Goal: Information Seeking & Learning: Learn about a topic

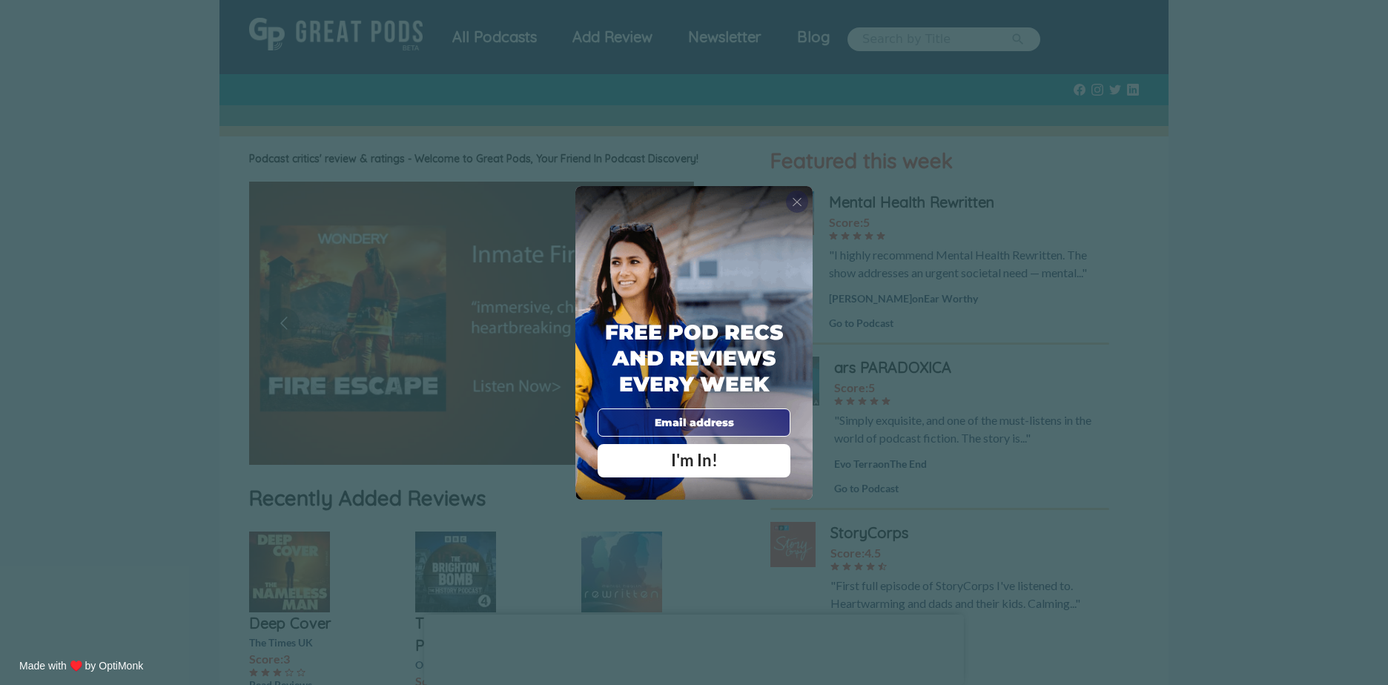
click at [792, 199] on span "X" at bounding box center [797, 201] width 10 height 15
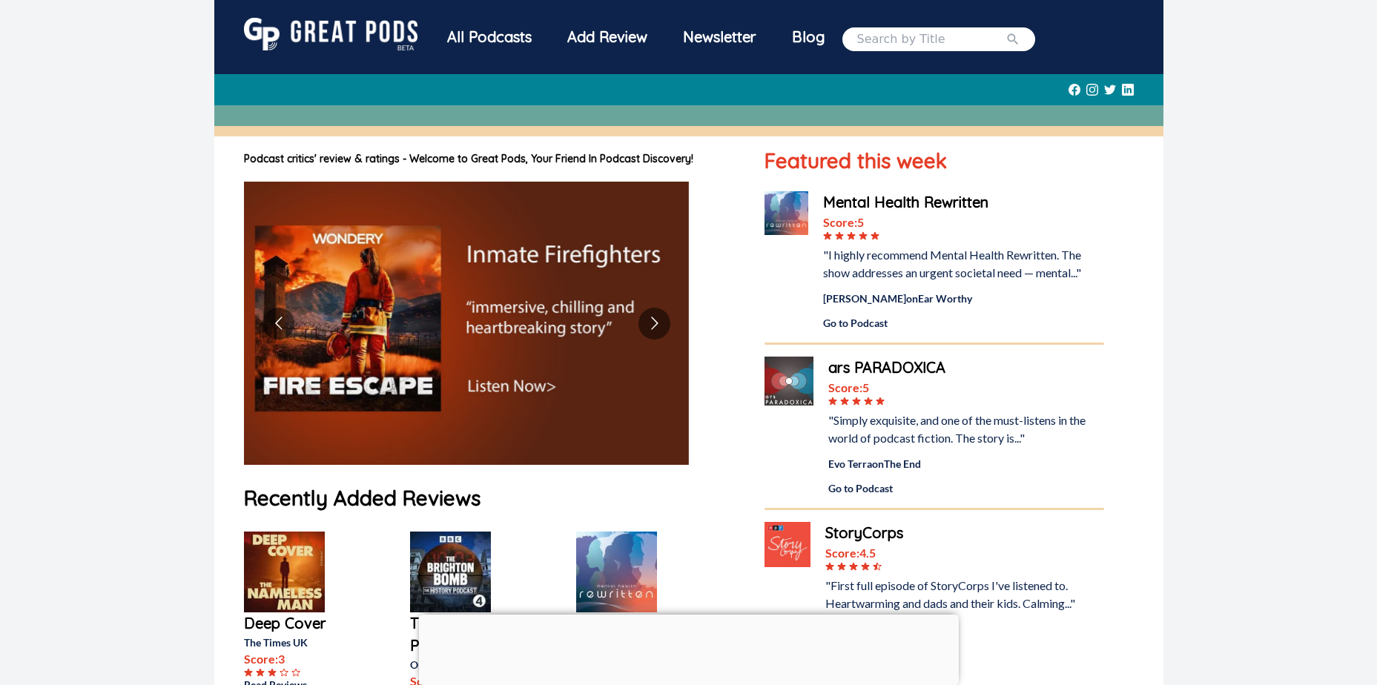
click at [452, 39] on div "All Podcasts" at bounding box center [489, 37] width 120 height 39
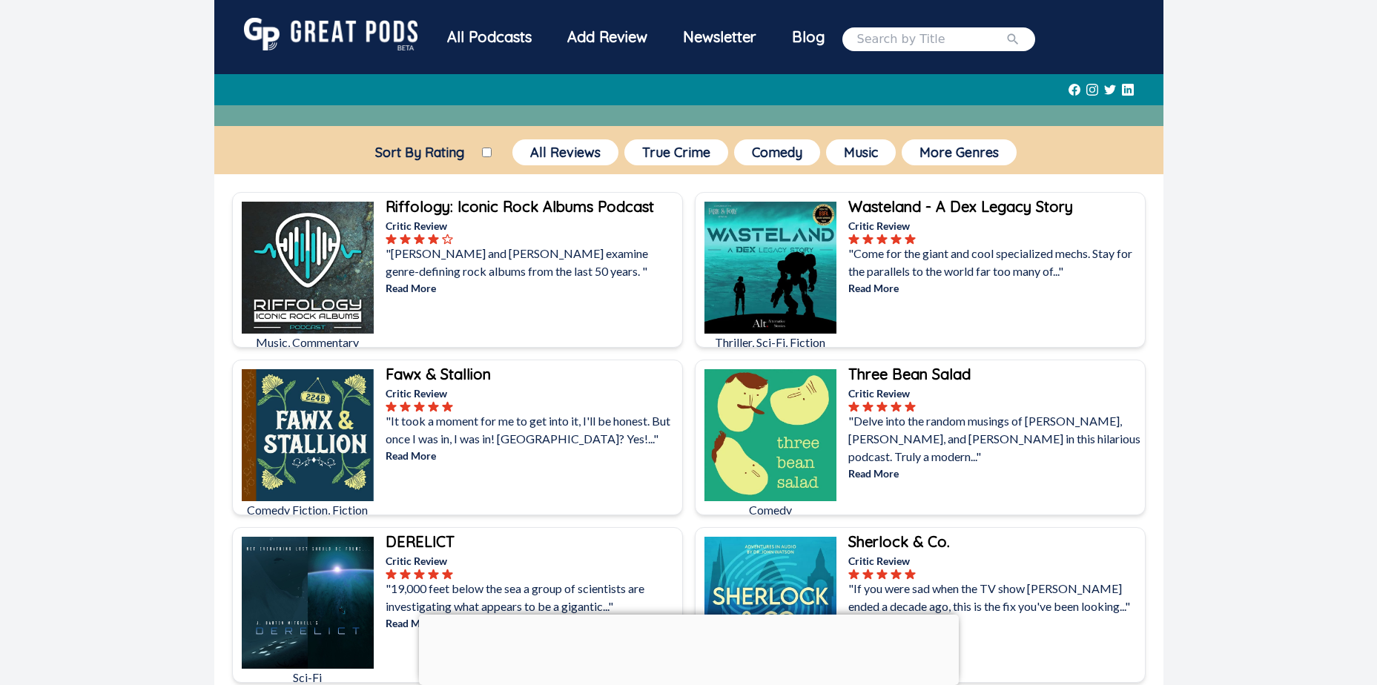
click at [486, 154] on input "Sort By Rating" at bounding box center [487, 153] width 10 height 10
checkbox input "true"
click at [683, 161] on button "True Crime" at bounding box center [676, 152] width 104 height 26
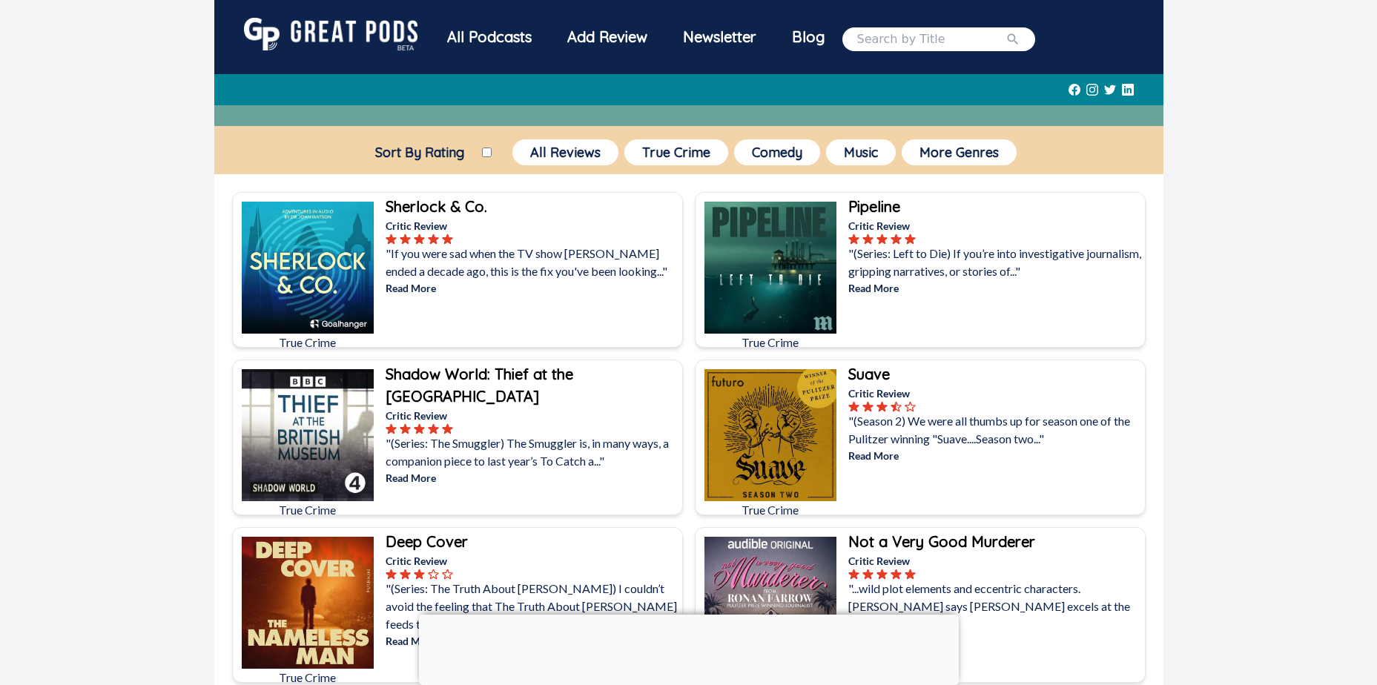
click at [688, 615] on div at bounding box center [689, 615] width 540 height 0
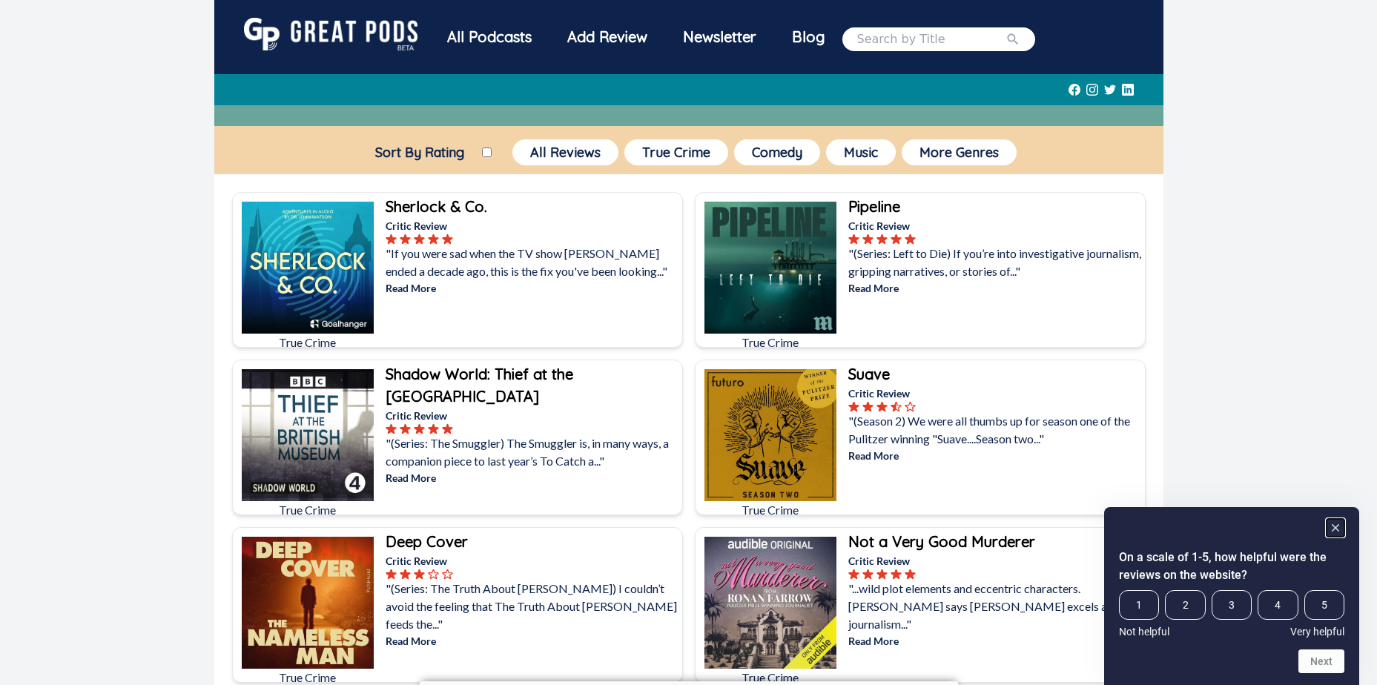
click at [1338, 527] on rect "Hide survey" at bounding box center [1335, 528] width 18 height 18
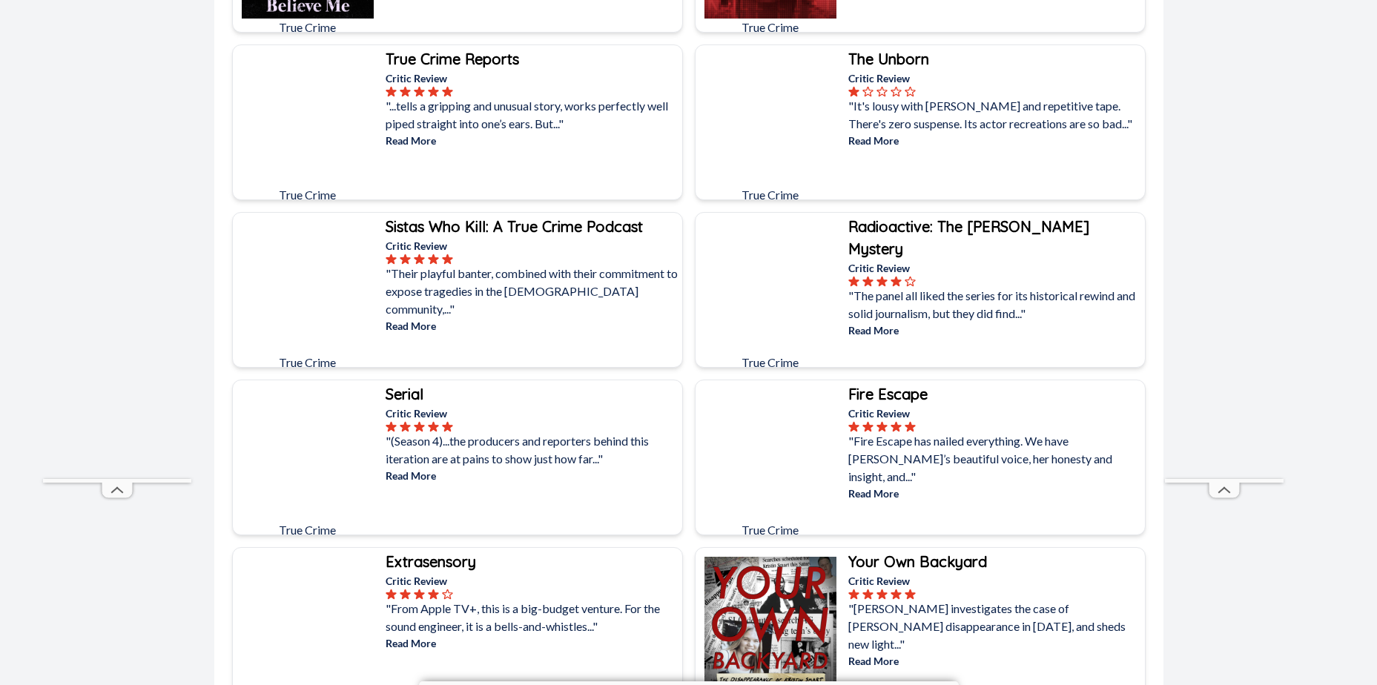
scroll to position [4003, 0]
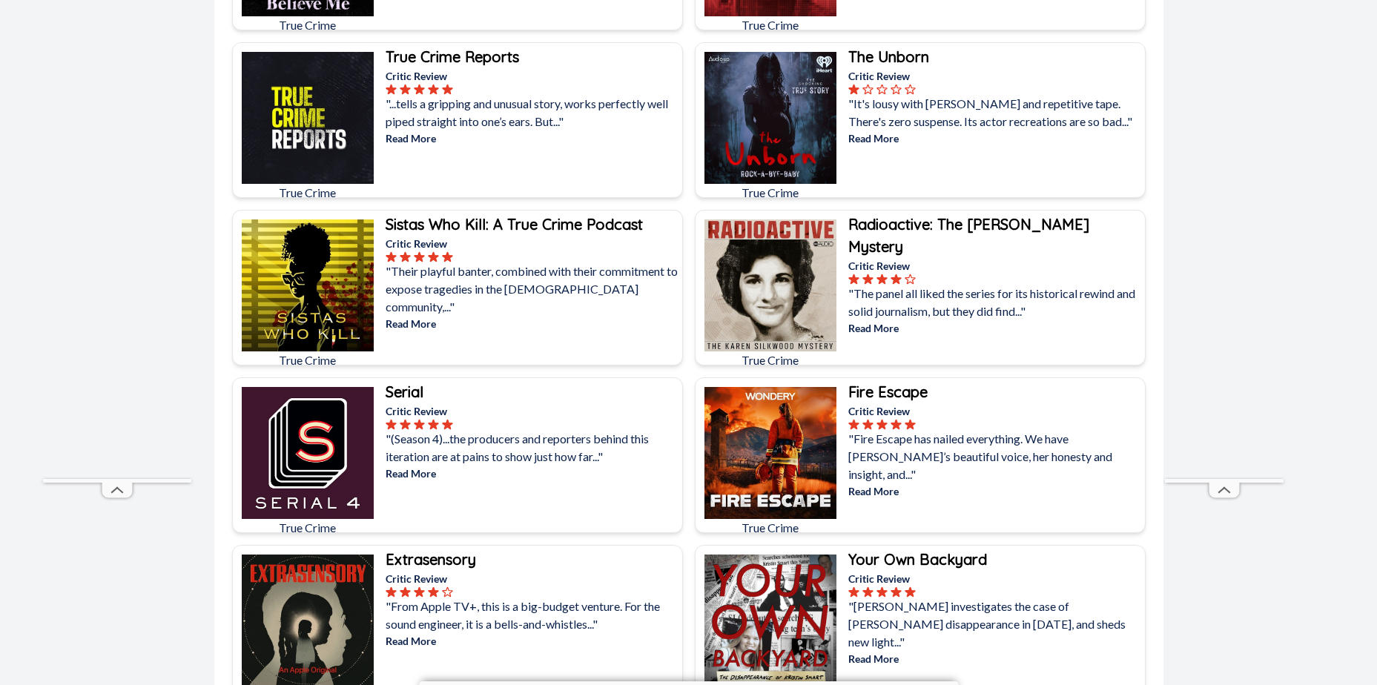
click at [59, 586] on div "All Podcasts Add Review Newsletter Blog Sort By Rating All Reviews True Crime C…" at bounding box center [688, 379] width 1377 height 8764
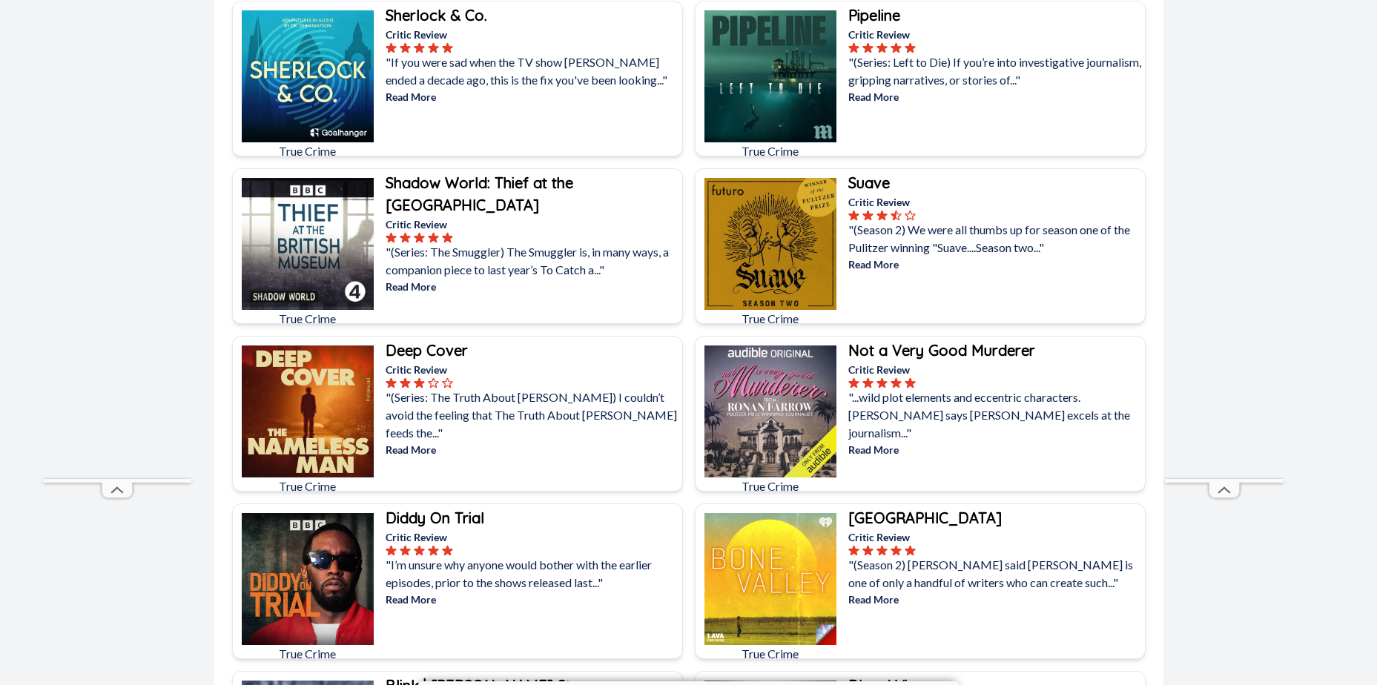
scroll to position [0, 0]
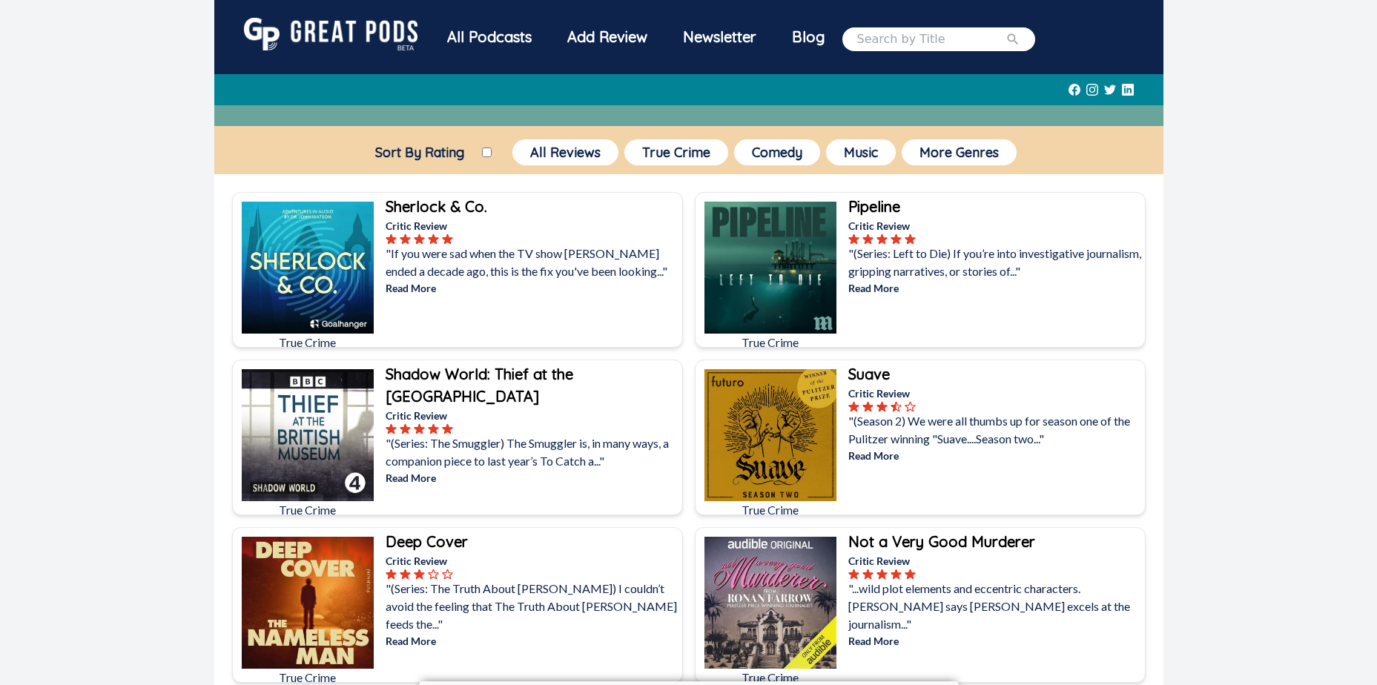
click at [488, 153] on input "Sort By Rating" at bounding box center [487, 153] width 10 height 10
checkbox input "true"
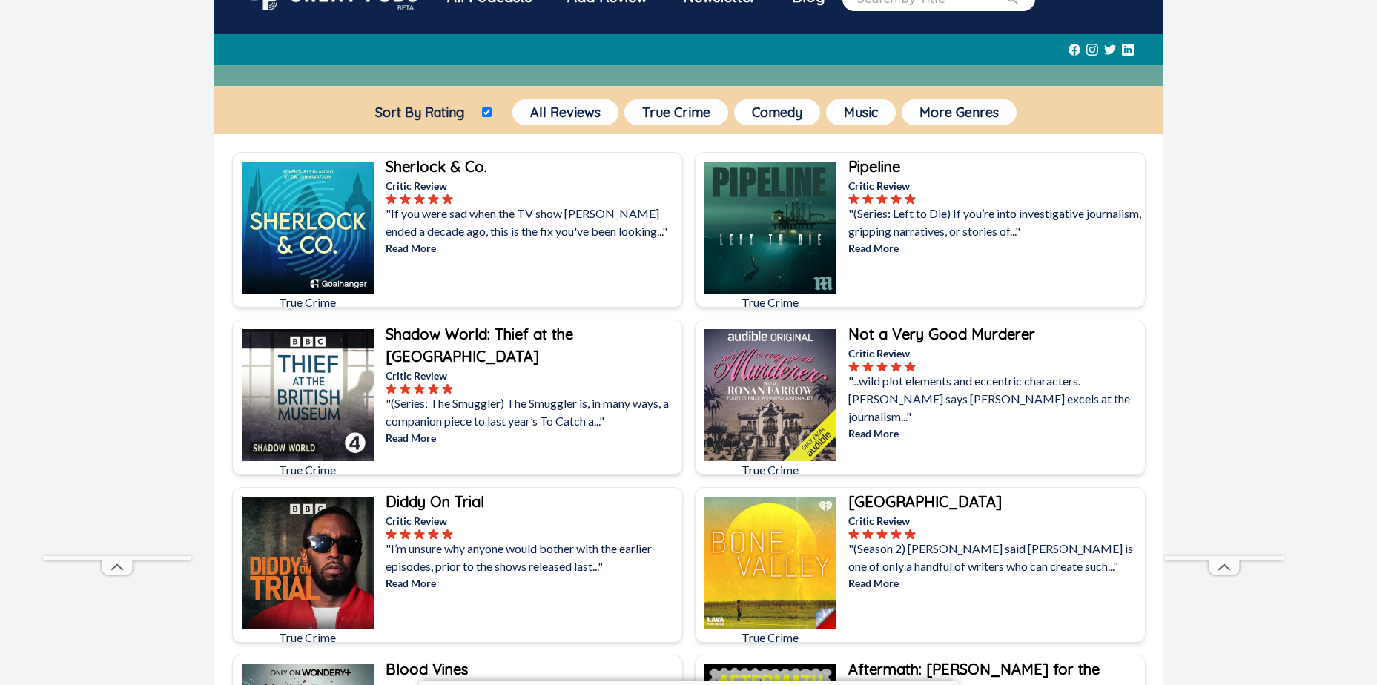
scroll to position [74, 0]
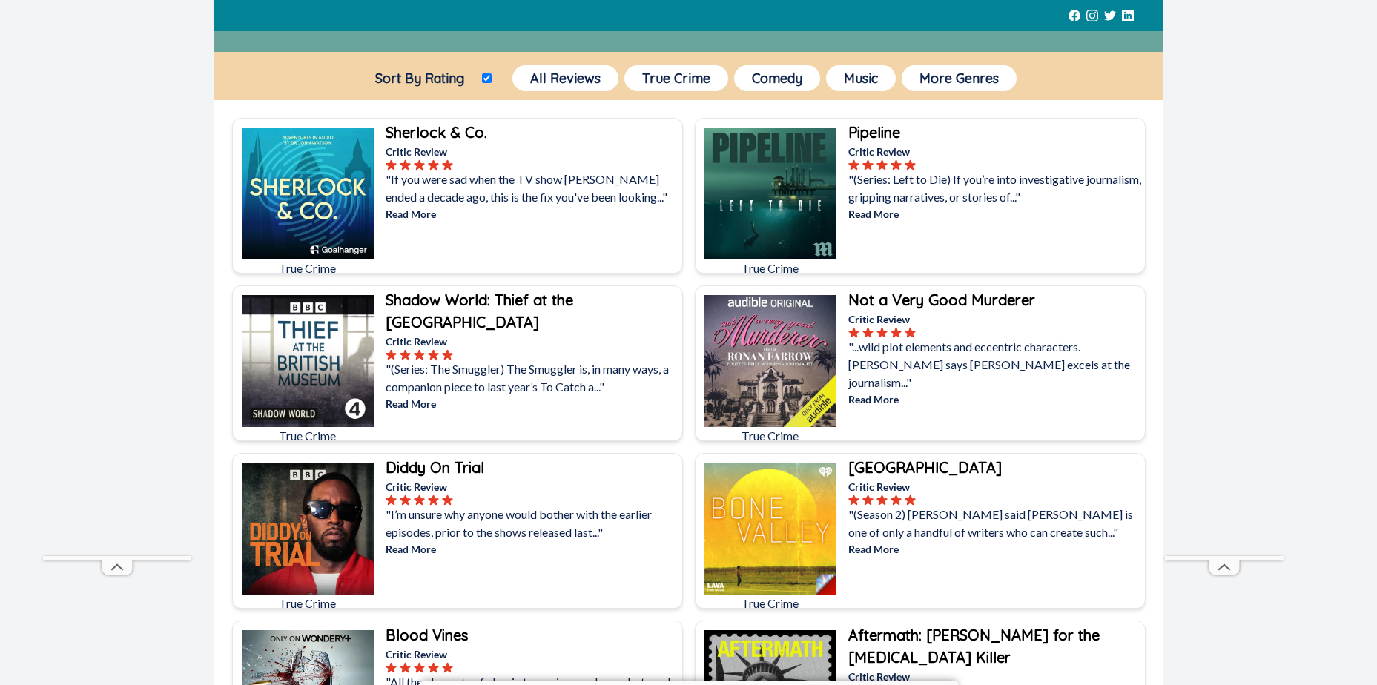
click at [422, 549] on p "Read More" at bounding box center [532, 549] width 294 height 16
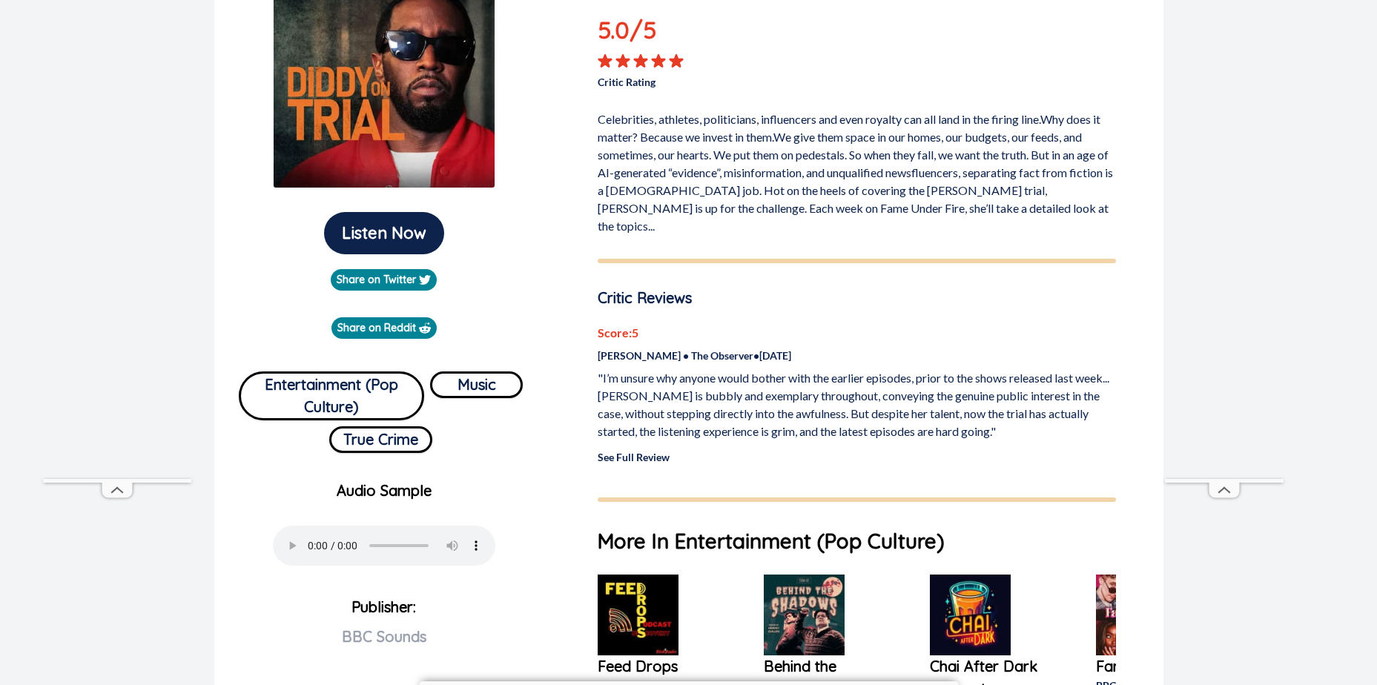
scroll to position [222, 0]
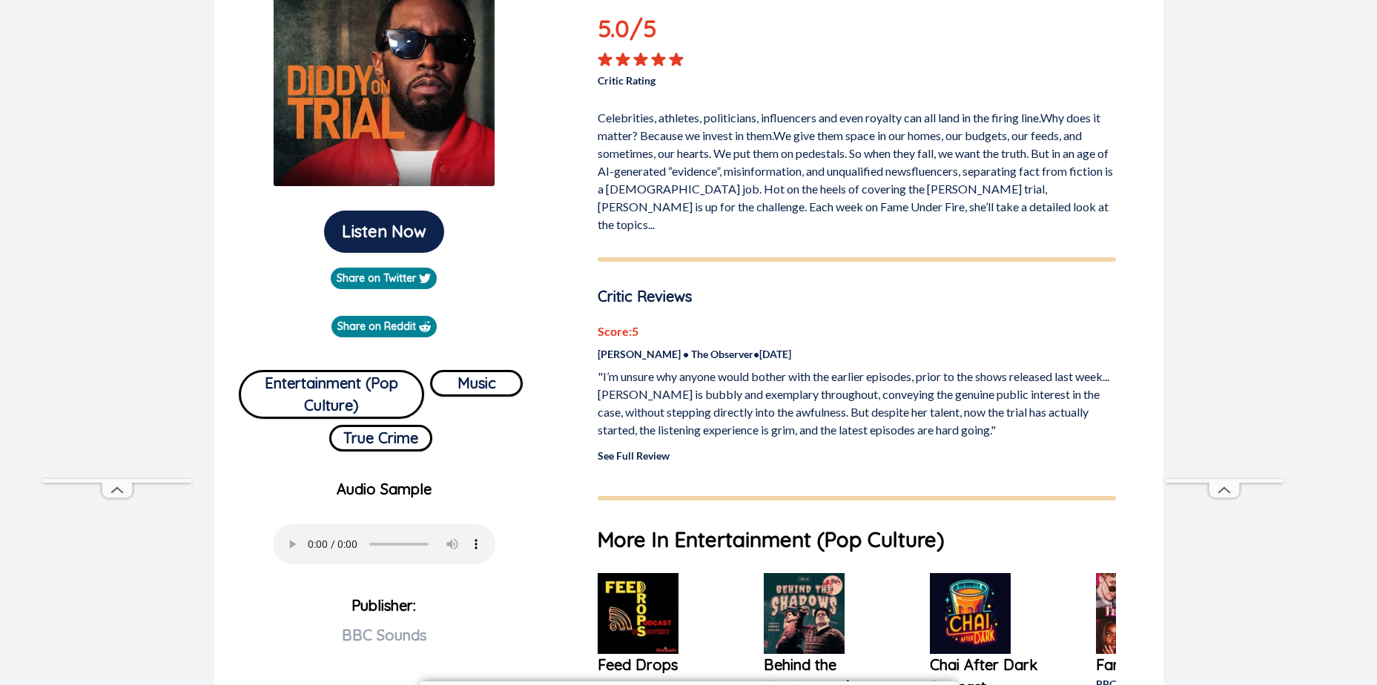
click at [639, 449] on link "See Full Review" at bounding box center [633, 455] width 72 height 13
